Goal: Information Seeking & Learning: Check status

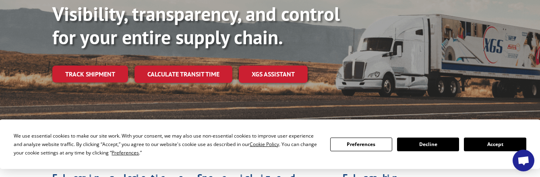
scroll to position [133, 0]
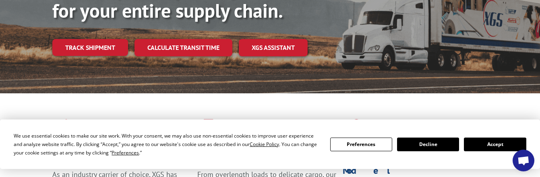
click at [491, 147] on button "Accept" at bounding box center [495, 145] width 62 height 14
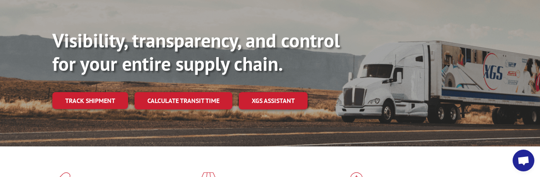
scroll to position [0, 0]
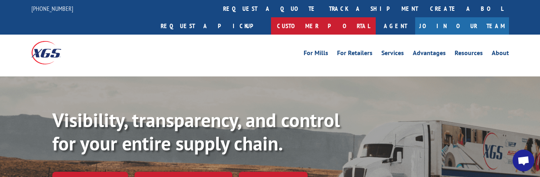
click at [376, 17] on link "Customer Portal" at bounding box center [323, 25] width 105 height 17
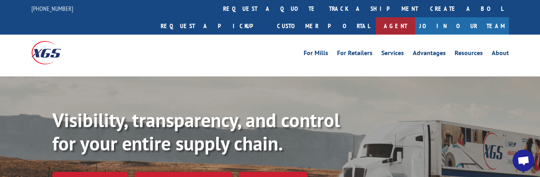
click at [415, 17] on link "Agent" at bounding box center [395, 25] width 39 height 17
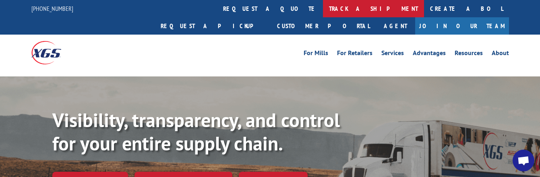
click at [323, 8] on link "track a shipment" at bounding box center [373, 8] width 101 height 17
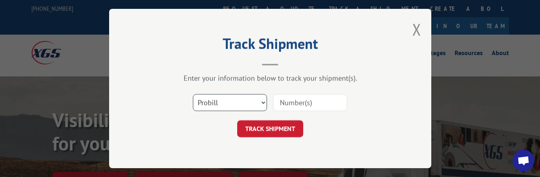
click at [215, 101] on select "Select category... Probill BOL PO" at bounding box center [230, 102] width 74 height 17
click at [312, 101] on input at bounding box center [310, 102] width 74 height 17
paste input "1530588006"
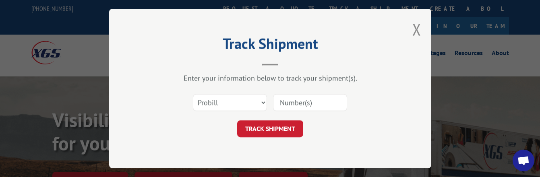
type input "1530588006"
click at [262, 128] on button "TRACK SHIPMENT" at bounding box center [270, 128] width 66 height 17
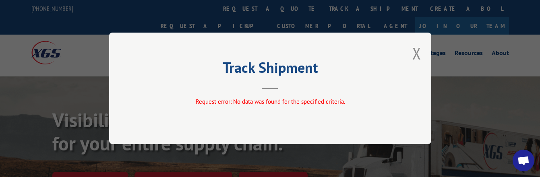
click at [292, 108] on div "Request error: No data was found for the specified criteria." at bounding box center [270, 104] width 242 height 12
click at [266, 83] on header "Track Shipment" at bounding box center [270, 75] width 242 height 27
click at [415, 51] on button "Close modal" at bounding box center [416, 53] width 9 height 21
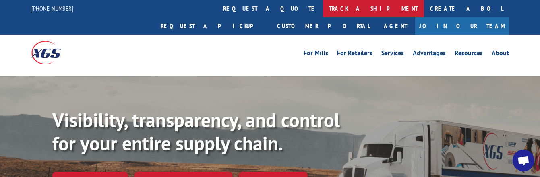
click at [323, 7] on link "track a shipment" at bounding box center [373, 8] width 101 height 17
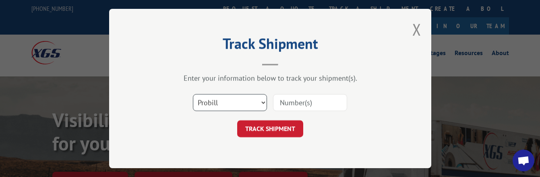
click at [216, 103] on select "Select category... Probill BOL PO" at bounding box center [230, 102] width 74 height 17
click at [193, 94] on select "Select category... Probill BOL PO" at bounding box center [230, 102] width 74 height 17
click at [217, 128] on div "TRACK SHIPMENT" at bounding box center [270, 128] width 242 height 17
click at [292, 100] on input at bounding box center [310, 102] width 74 height 17
click at [254, 106] on select "Select category... Probill BOL PO" at bounding box center [230, 102] width 74 height 17
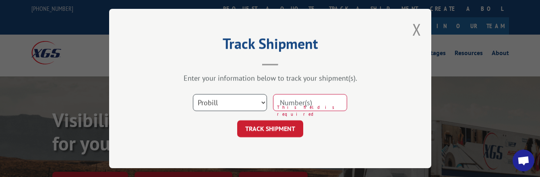
click at [193, 94] on select "Select category... Probill BOL PO" at bounding box center [230, 102] width 74 height 17
click at [217, 128] on div "TRACK SHIPMENT" at bounding box center [270, 128] width 242 height 17
click at [269, 108] on div "Select category... Probill BOL PO This field is required" at bounding box center [270, 102] width 242 height 27
click at [281, 104] on input at bounding box center [310, 102] width 74 height 17
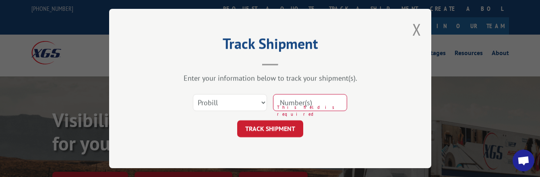
paste input "1530588006"
type input "1530588006"
click button "TRACK SHIPMENT" at bounding box center [270, 128] width 66 height 17
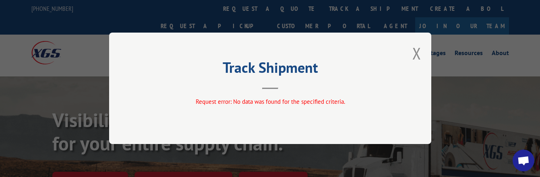
click at [426, 62] on div "Track Shipment Request error: No data was found for the specified criteria." at bounding box center [270, 89] width 322 height 112
click at [416, 60] on button "Close modal" at bounding box center [416, 53] width 9 height 21
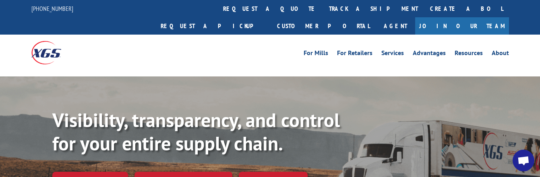
click at [229, 48] on div "For [PERSON_NAME] For Retailers Services Advantages Resources About For [PERSON…" at bounding box center [270, 53] width 478 height 36
click at [276, 47] on div "For [PERSON_NAME] For Retailers Services Advantages Resources About For [PERSON…" at bounding box center [330, 53] width 358 height 12
